Goal: Task Accomplishment & Management: Manage account settings

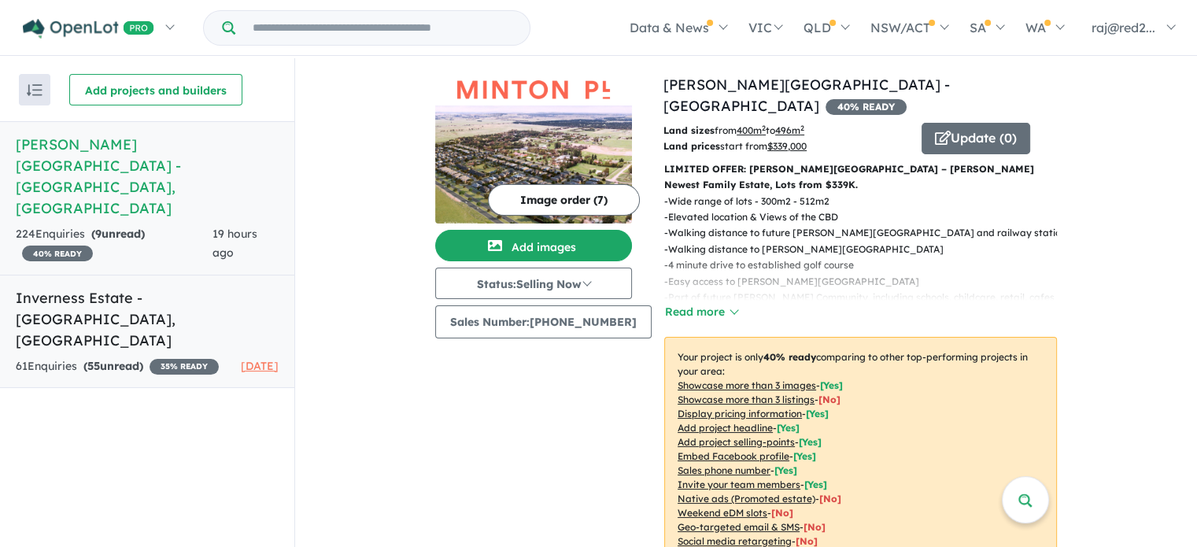
click at [136, 359] on strong "( 55 unread)" at bounding box center [113, 366] width 60 height 14
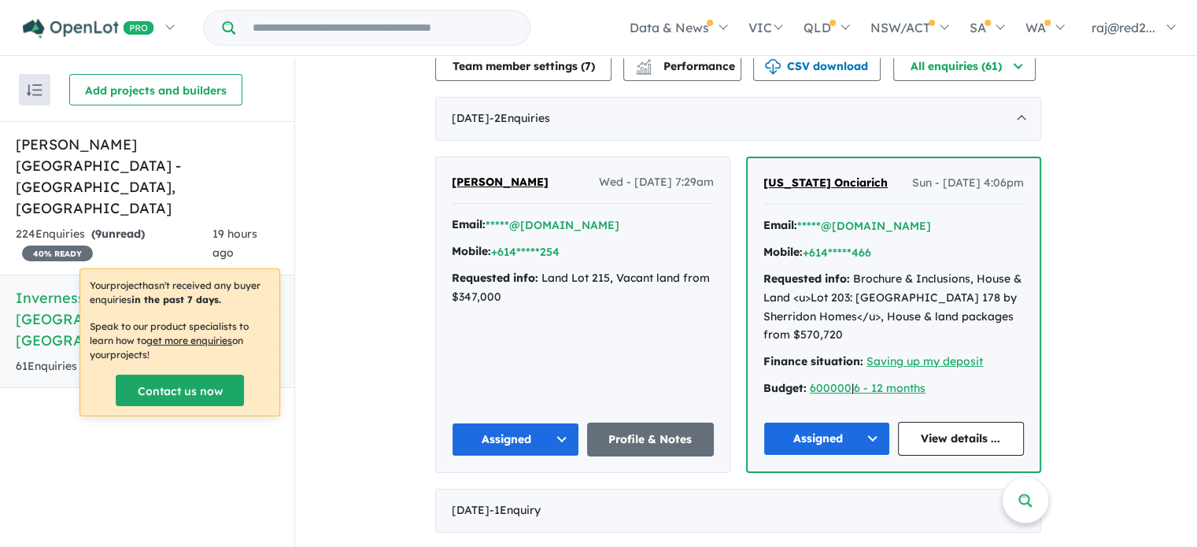
scroll to position [471, 0]
click at [719, 312] on div "Amrit Singh Wed - 25/06/2025, 7:29am Email: *****@yahoo.com Mobile: +614*****25…" at bounding box center [583, 314] width 294 height 315
click at [95, 150] on h5 "Minton Place Estate - Beveridge , VIC" at bounding box center [147, 176] width 263 height 85
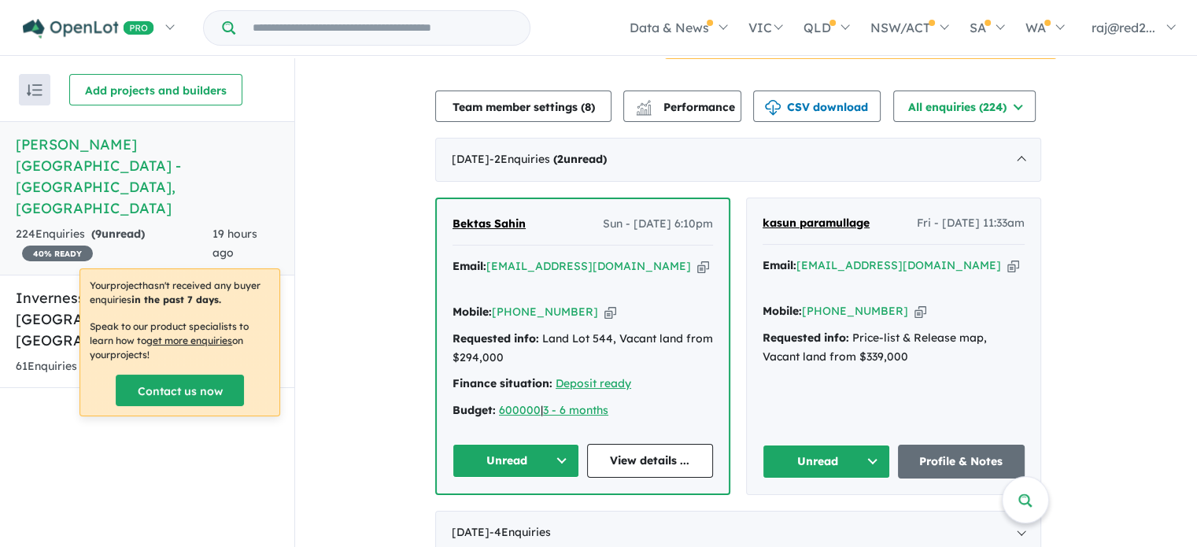
scroll to position [550, 0]
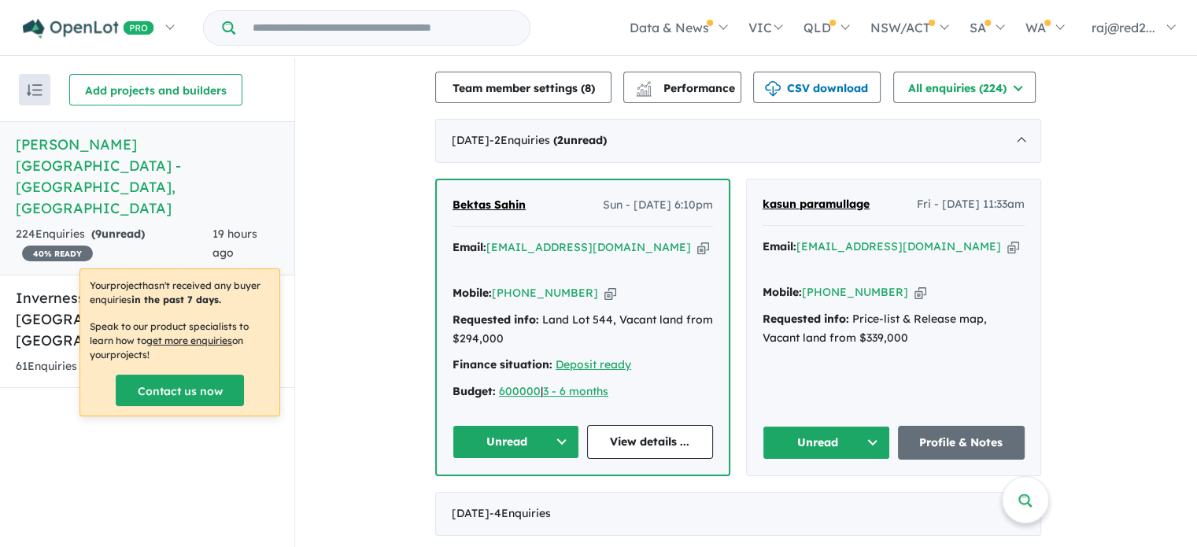
click at [571, 425] on button "Unread" at bounding box center [516, 442] width 127 height 34
click at [563, 497] on button "Assigned" at bounding box center [521, 515] width 137 height 36
click at [611, 425] on link "View details ..." at bounding box center [650, 442] width 127 height 34
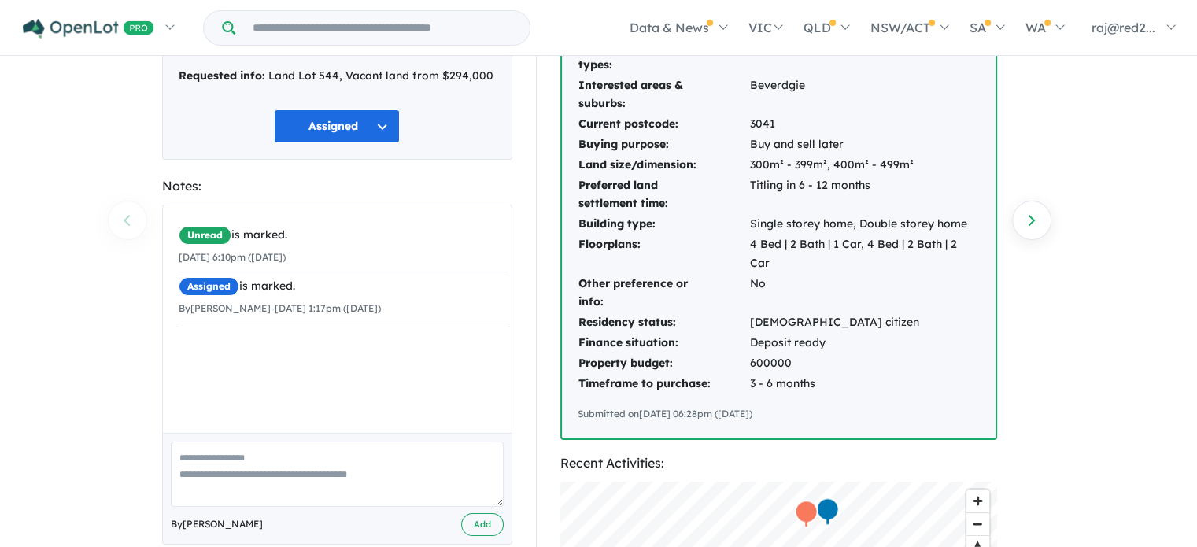
scroll to position [155, 0]
click at [275, 463] on textarea at bounding box center [337, 473] width 333 height 65
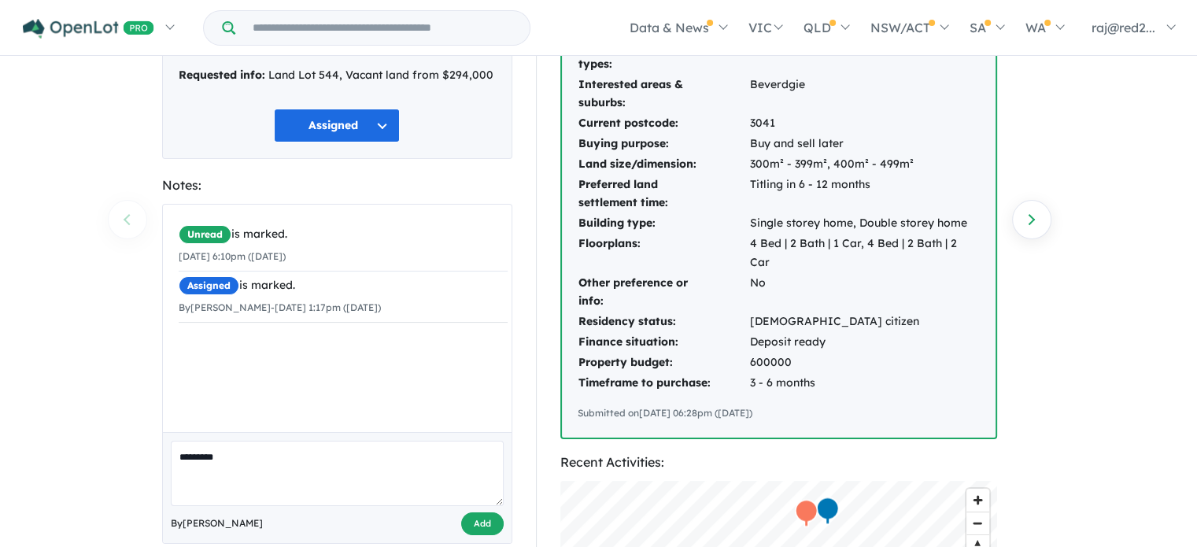
type textarea "*********"
click at [481, 516] on button "Add" at bounding box center [482, 523] width 42 height 23
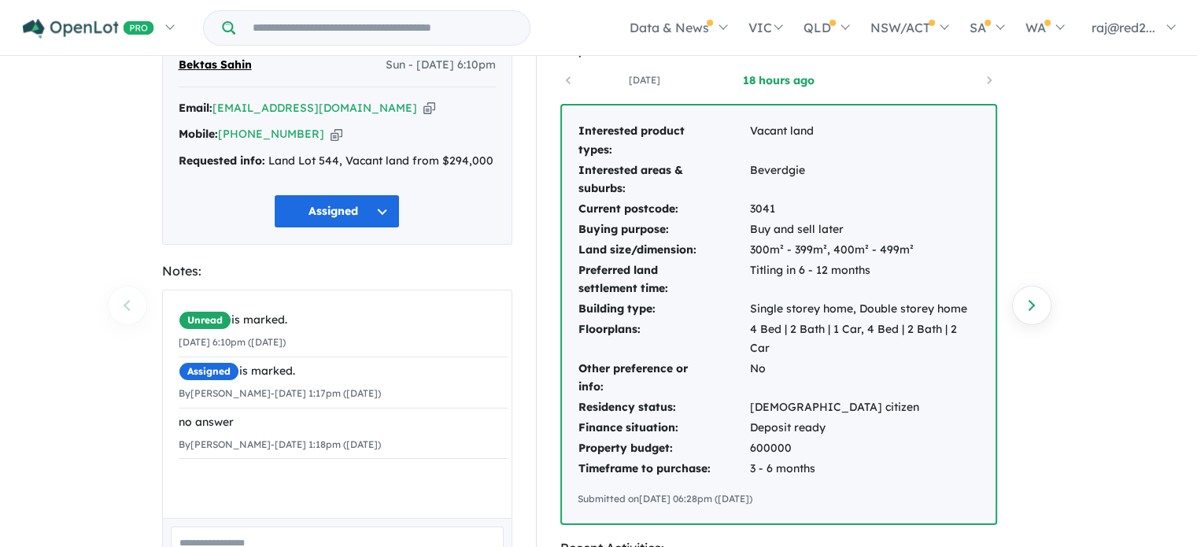
scroll to position [0, 0]
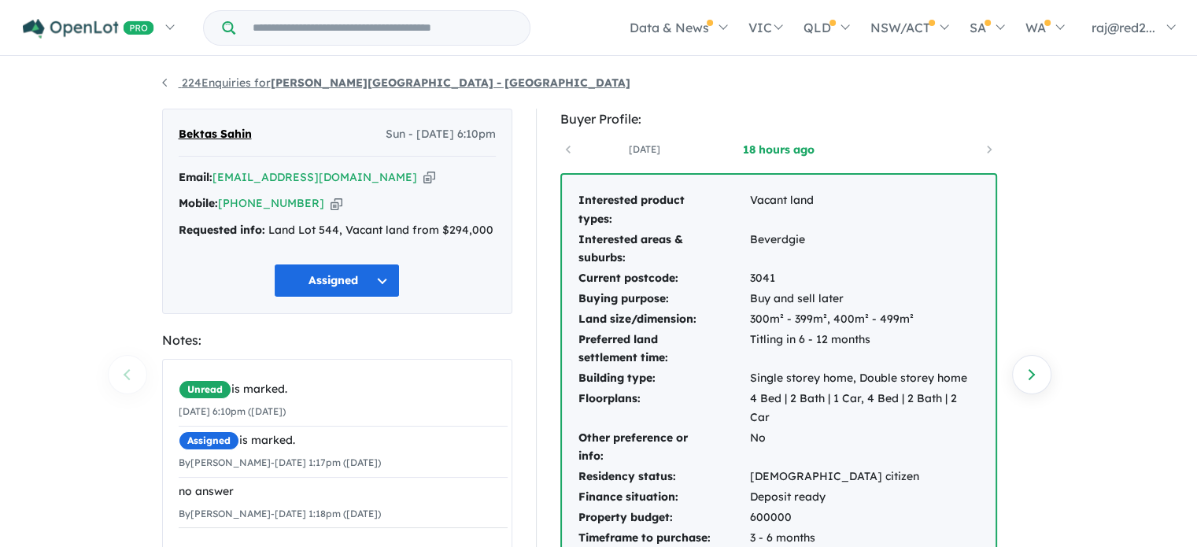
click at [164, 80] on link "224 Enquiries for Minton Place Estate - Beveridge" at bounding box center [396, 83] width 468 height 14
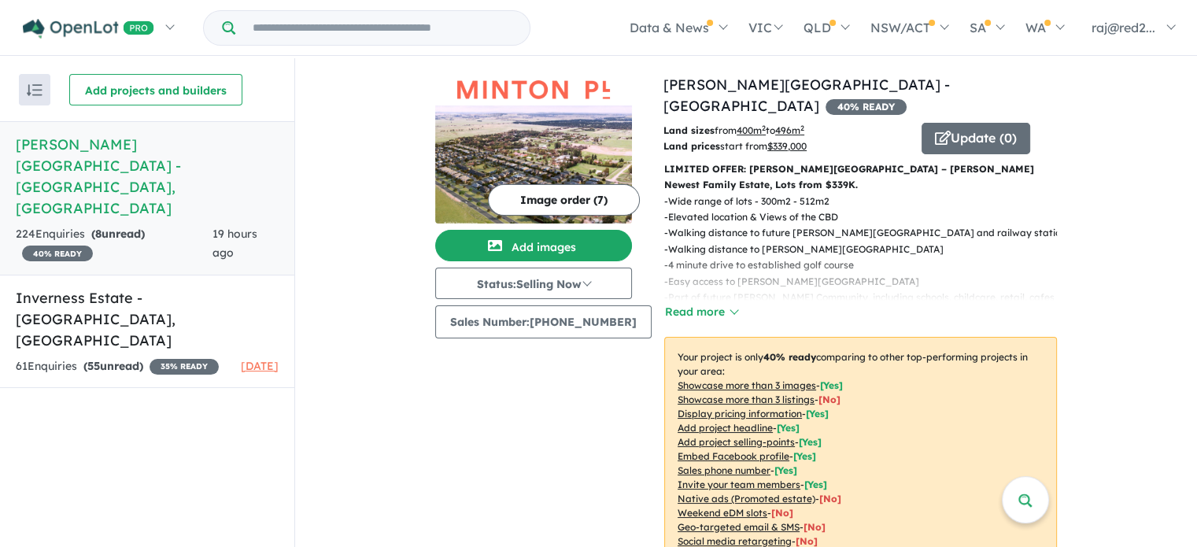
click at [201, 149] on h5 "Minton Place Estate - Beveridge , VIC" at bounding box center [147, 176] width 263 height 85
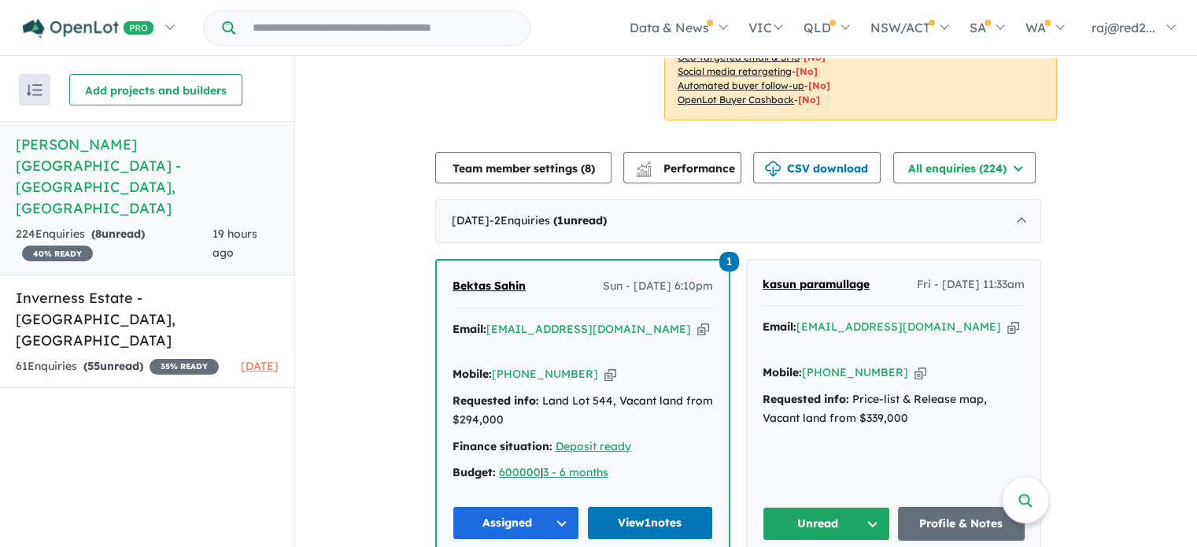
scroll to position [471, 0]
click at [973, 363] on div "Mobile: +61 431 745 704 Copied!" at bounding box center [894, 372] width 262 height 19
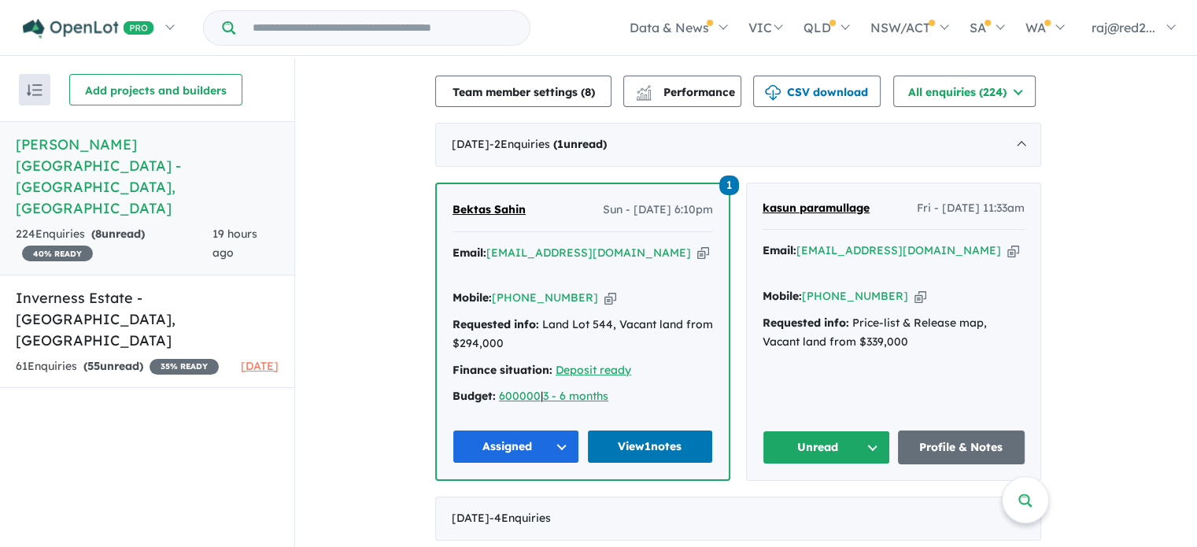
scroll to position [547, 0]
click at [877, 430] on button "Unread" at bounding box center [826, 447] width 127 height 34
click at [862, 502] on button "Assigned" at bounding box center [831, 520] width 137 height 36
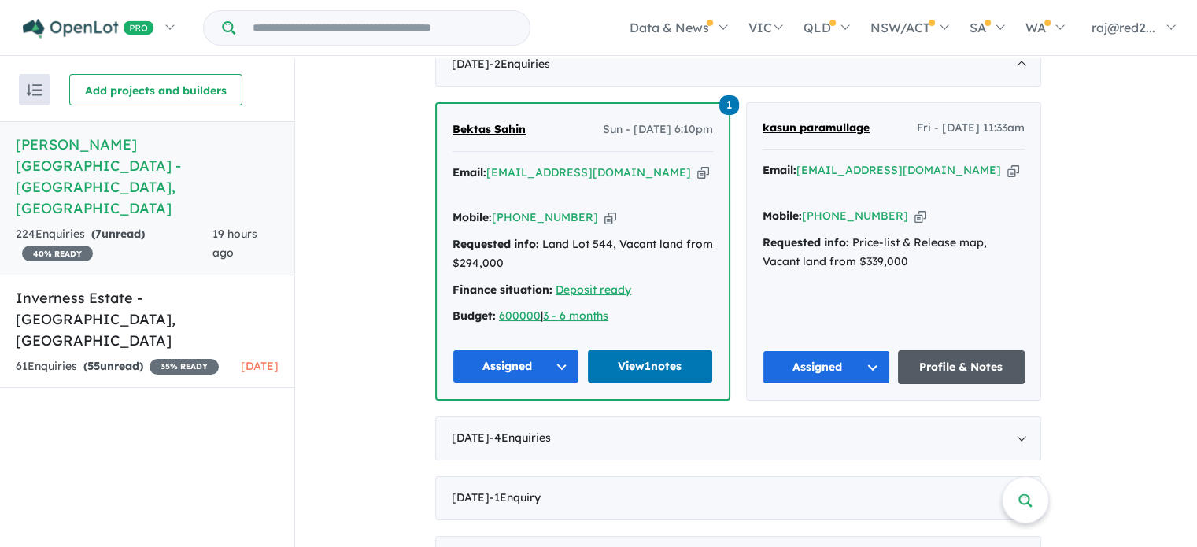
scroll to position [626, 0]
click at [956, 350] on link "Profile & Notes" at bounding box center [961, 367] width 127 height 34
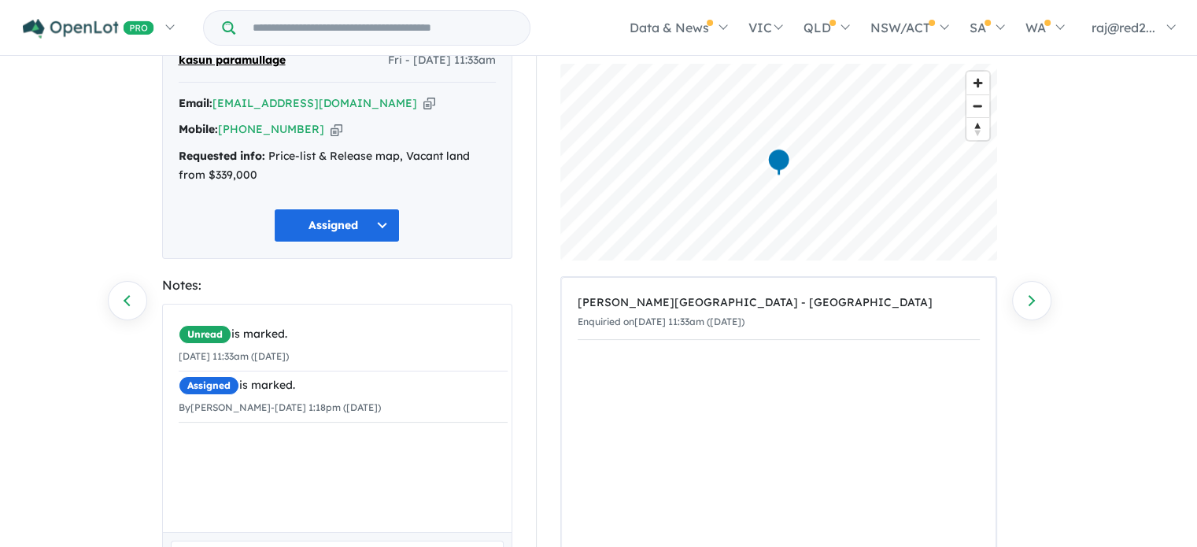
click at [316, 453] on div "Unread is marked. [DATE] 11:33am ([DATE]) Assigned is marked. By [PERSON_NAME] …" at bounding box center [343, 424] width 360 height 239
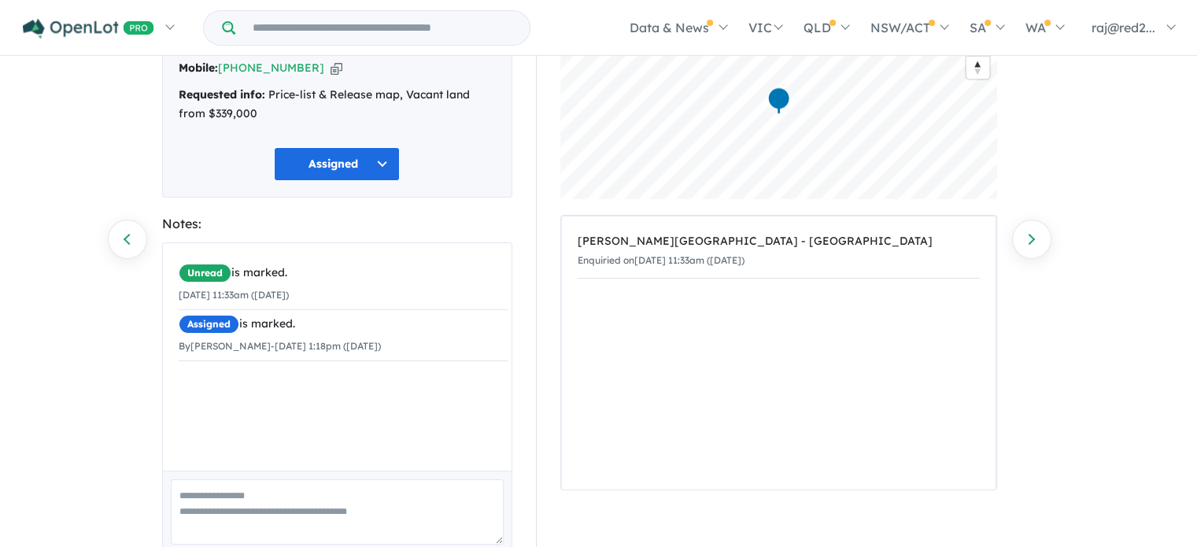
scroll to position [201, 0]
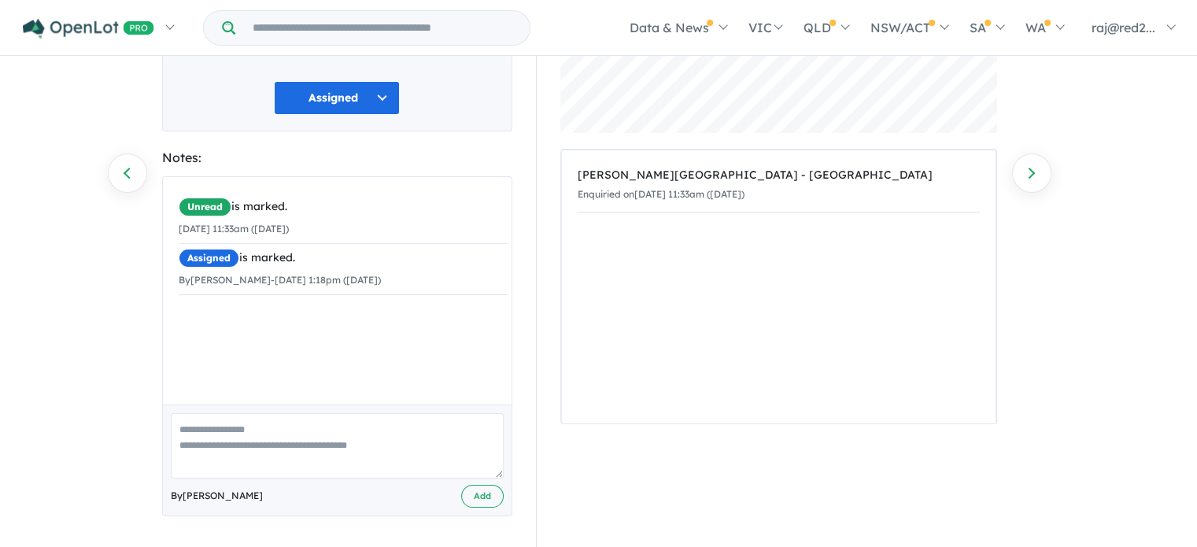
click at [328, 437] on textarea at bounding box center [337, 445] width 333 height 65
type textarea "*********"
click at [486, 500] on button "Add" at bounding box center [482, 496] width 42 height 23
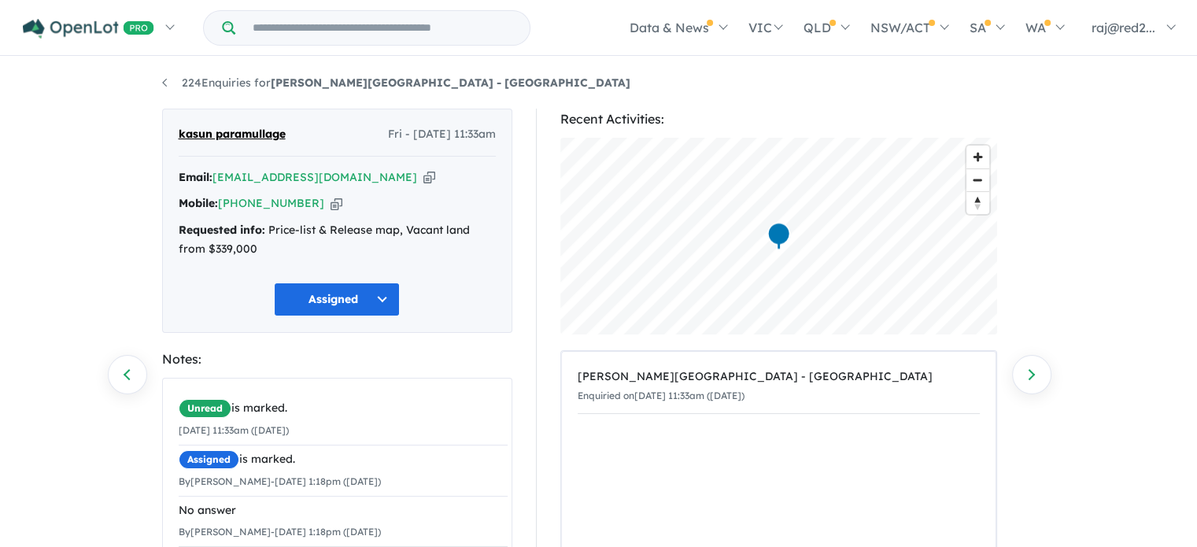
scroll to position [0, 0]
click at [168, 83] on link "224 Enquiries for [PERSON_NAME][GEOGRAPHIC_DATA] - [GEOGRAPHIC_DATA]" at bounding box center [396, 83] width 468 height 14
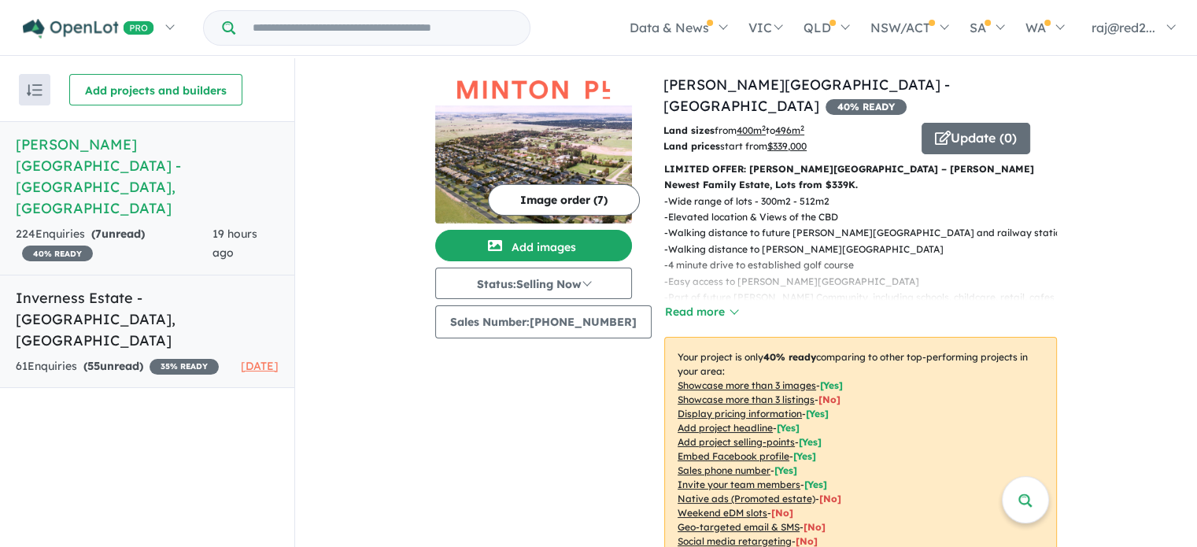
click at [116, 287] on h5 "Inverness Estate - [GEOGRAPHIC_DATA][PERSON_NAME][GEOGRAPHIC_DATA]" at bounding box center [147, 319] width 263 height 64
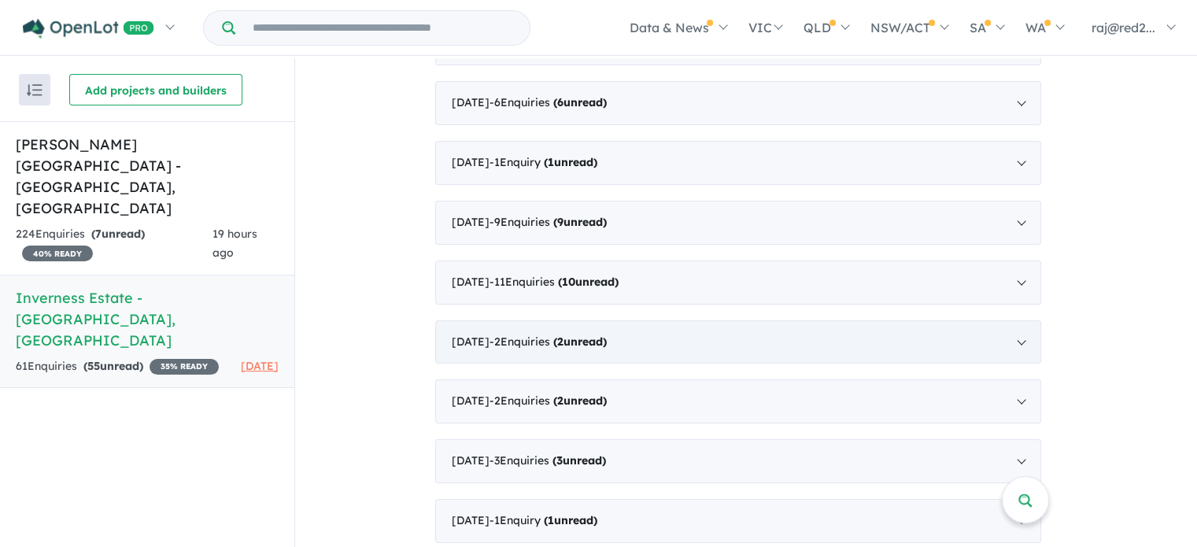
scroll to position [2, 0]
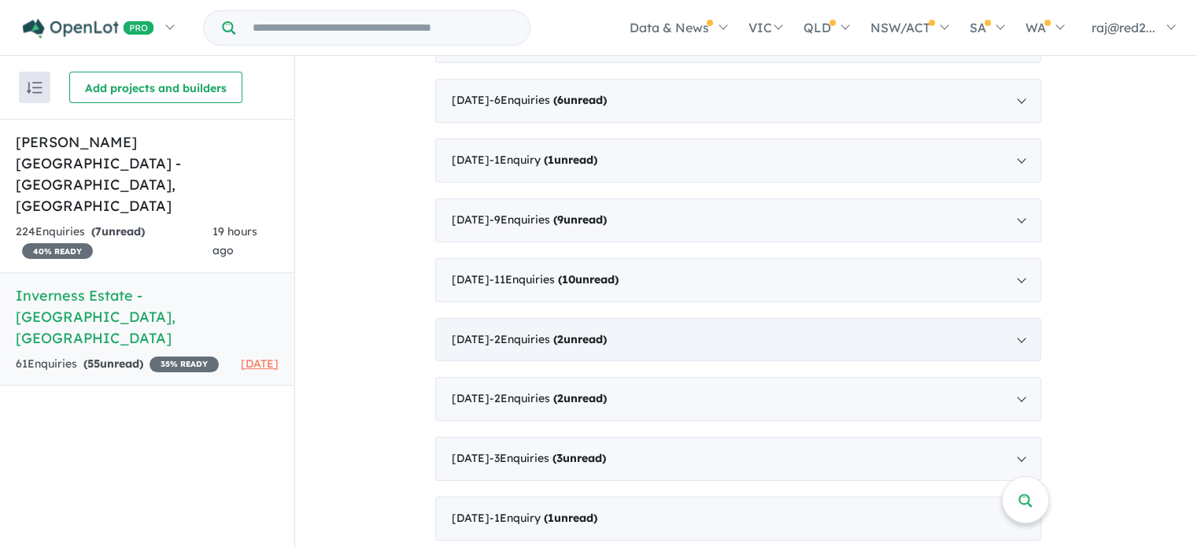
click at [655, 339] on div "[DATE] - 2 Enquir ies ( 2 unread)" at bounding box center [738, 340] width 606 height 44
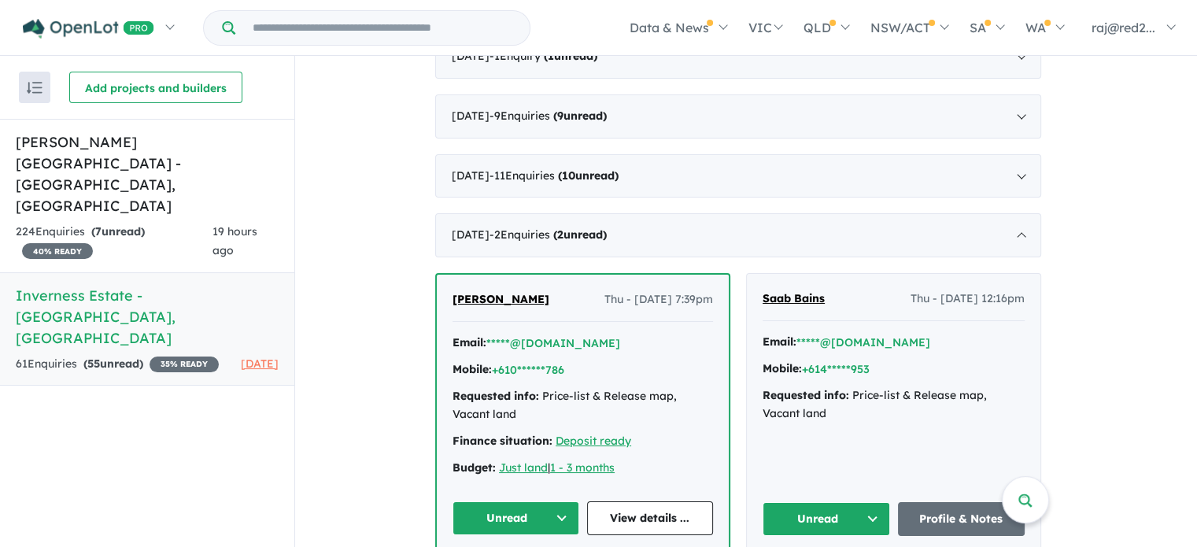
scroll to position [1794, 0]
